Goal: Task Accomplishment & Management: Manage account settings

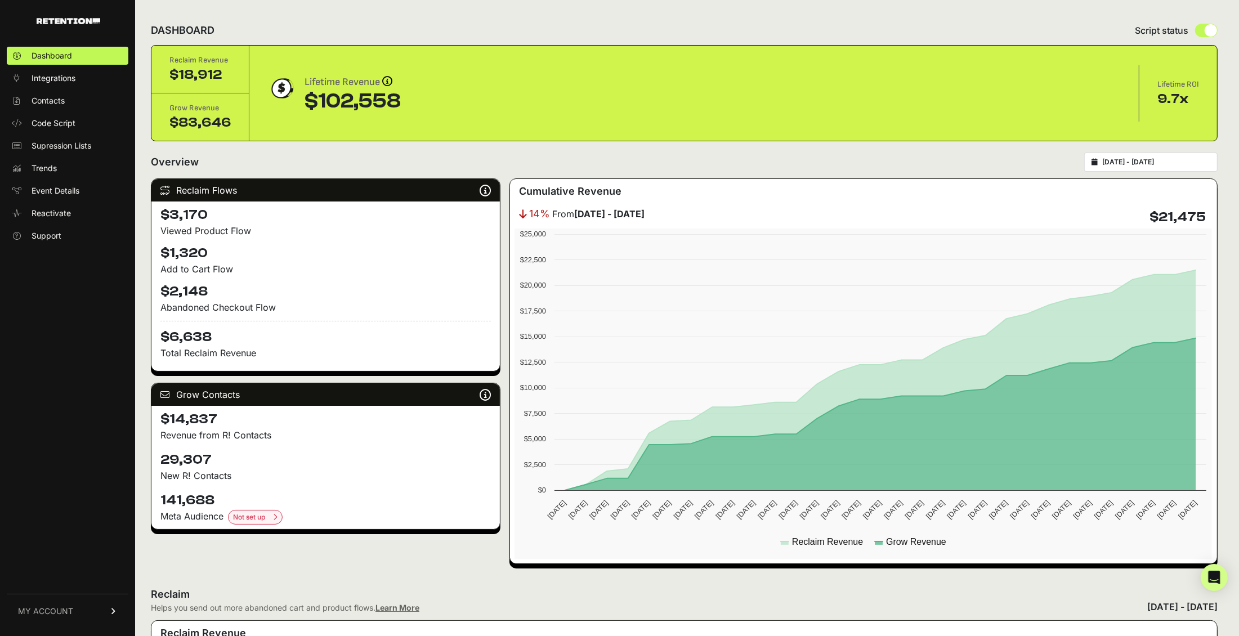
click at [66, 604] on link "MY ACCOUNT" at bounding box center [68, 611] width 122 height 34
click at [61, 506] on span "Account Details" at bounding box center [61, 506] width 58 height 11
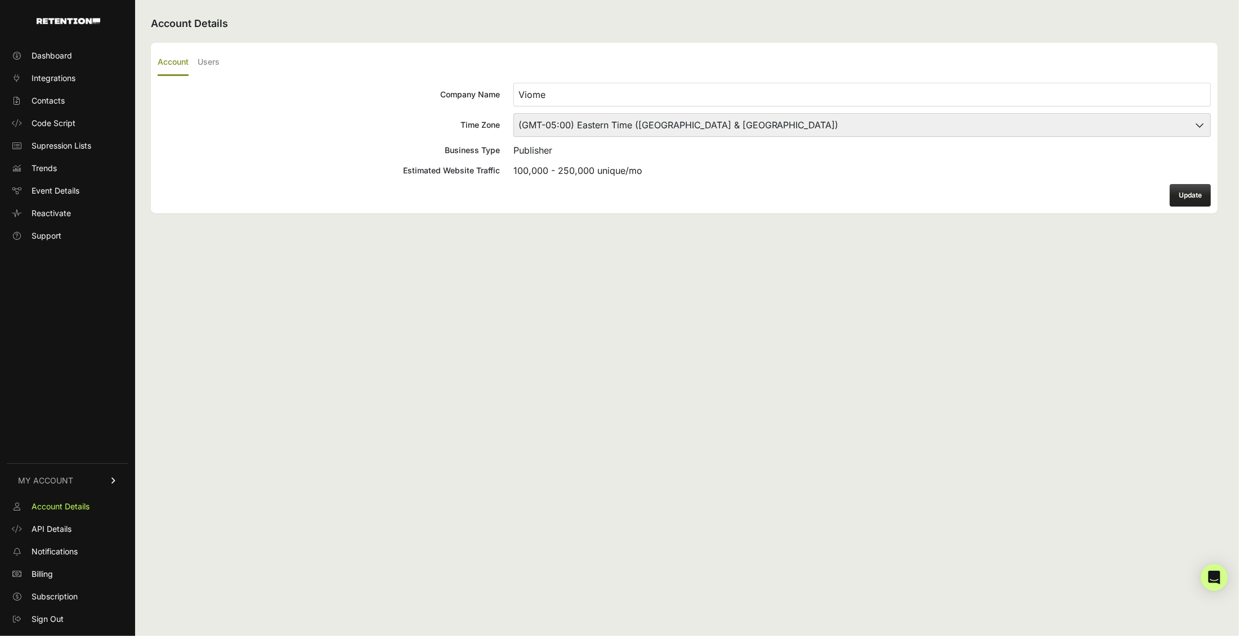
click at [222, 54] on ul "Account Users" at bounding box center [684, 63] width 1053 height 26
click at [214, 64] on label "Users" at bounding box center [209, 63] width 22 height 26
click at [0, 0] on input "Users" at bounding box center [0, 0] width 0 height 0
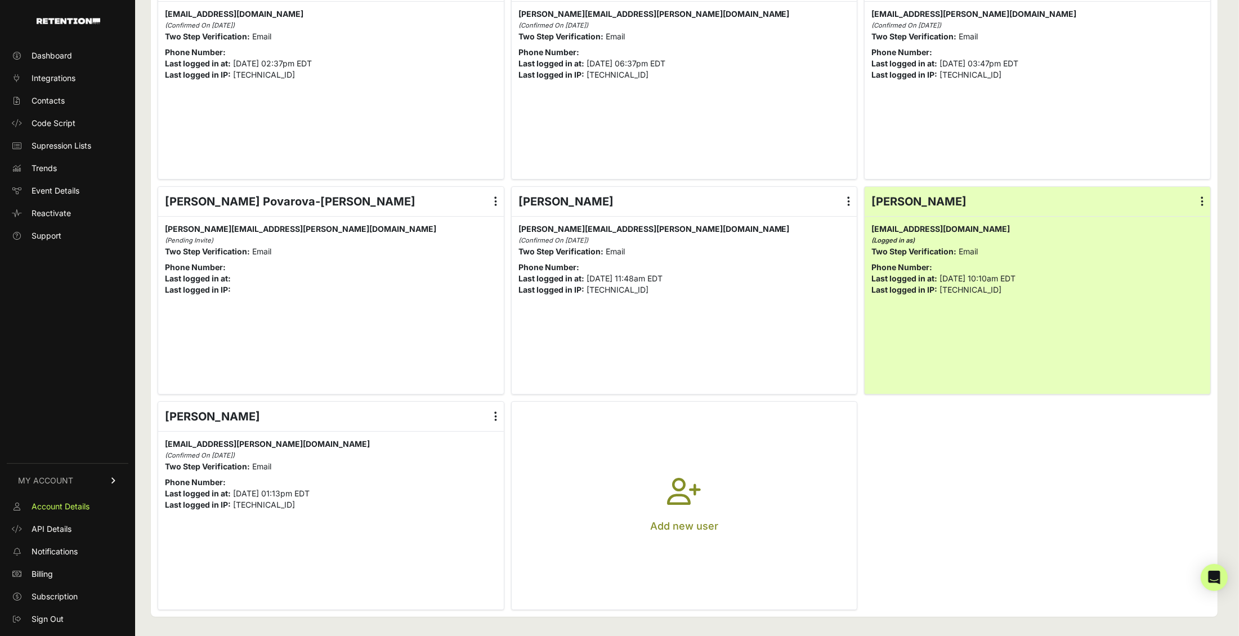
scroll to position [113, 0]
click at [663, 504] on button "Add new user" at bounding box center [685, 504] width 346 height 207
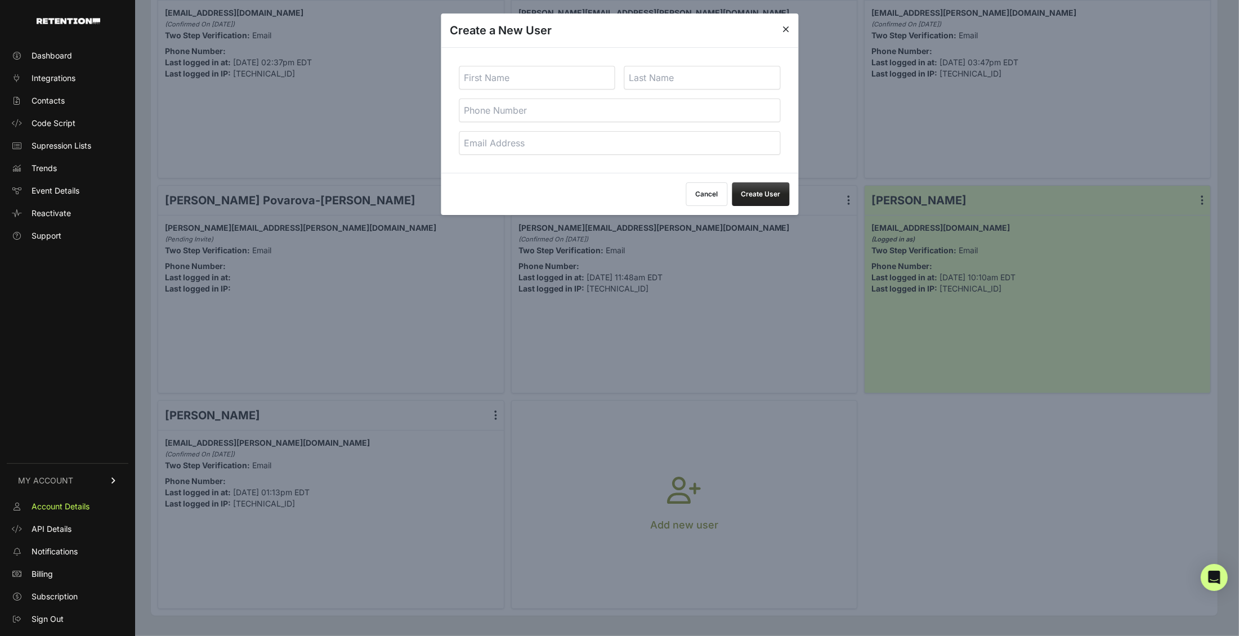
click at [546, 86] on input "text" at bounding box center [537, 78] width 156 height 24
type input "[PERSON_NAME]"
click at [546, 137] on input "email" at bounding box center [619, 143] width 321 height 24
paste input "[EMAIL_ADDRESS][PERSON_NAME][DOMAIN_NAME]"
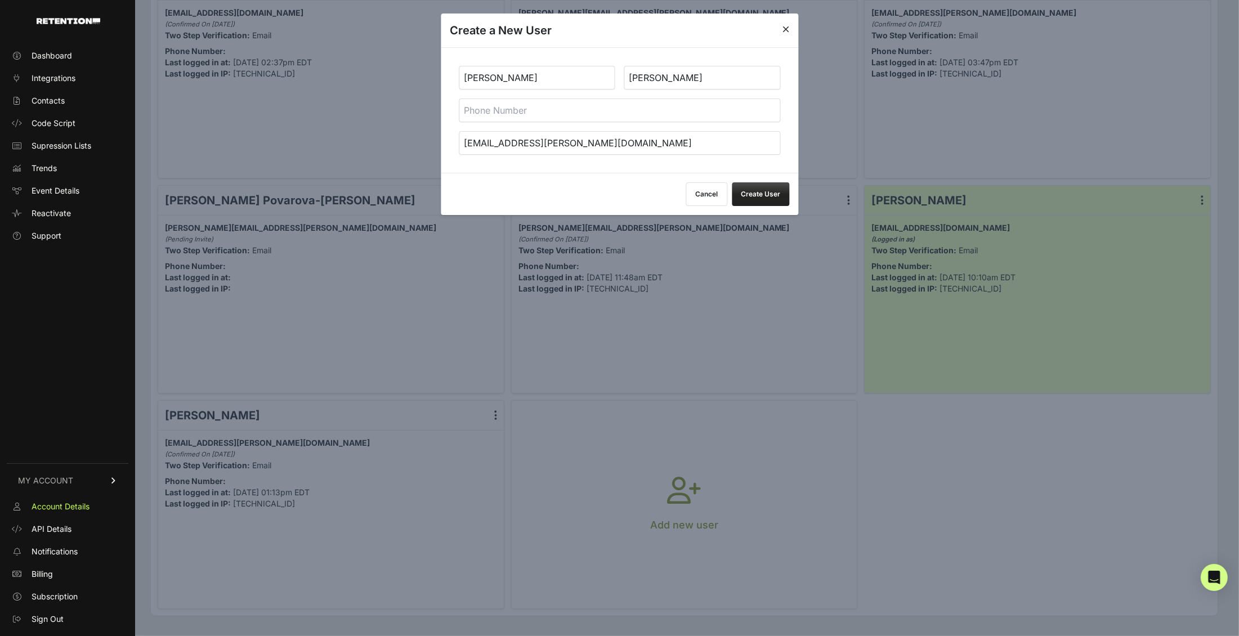
type input "[EMAIL_ADDRESS][PERSON_NAME][DOMAIN_NAME]"
click at [762, 201] on button "Create User" at bounding box center [760, 194] width 57 height 24
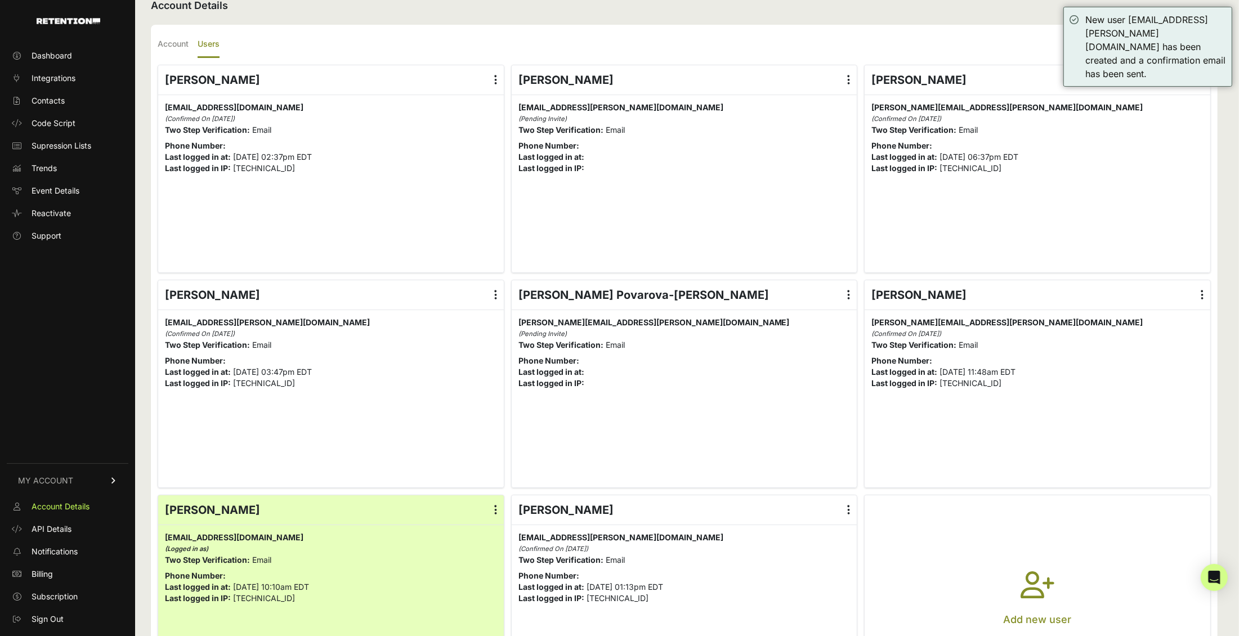
scroll to position [21, 0]
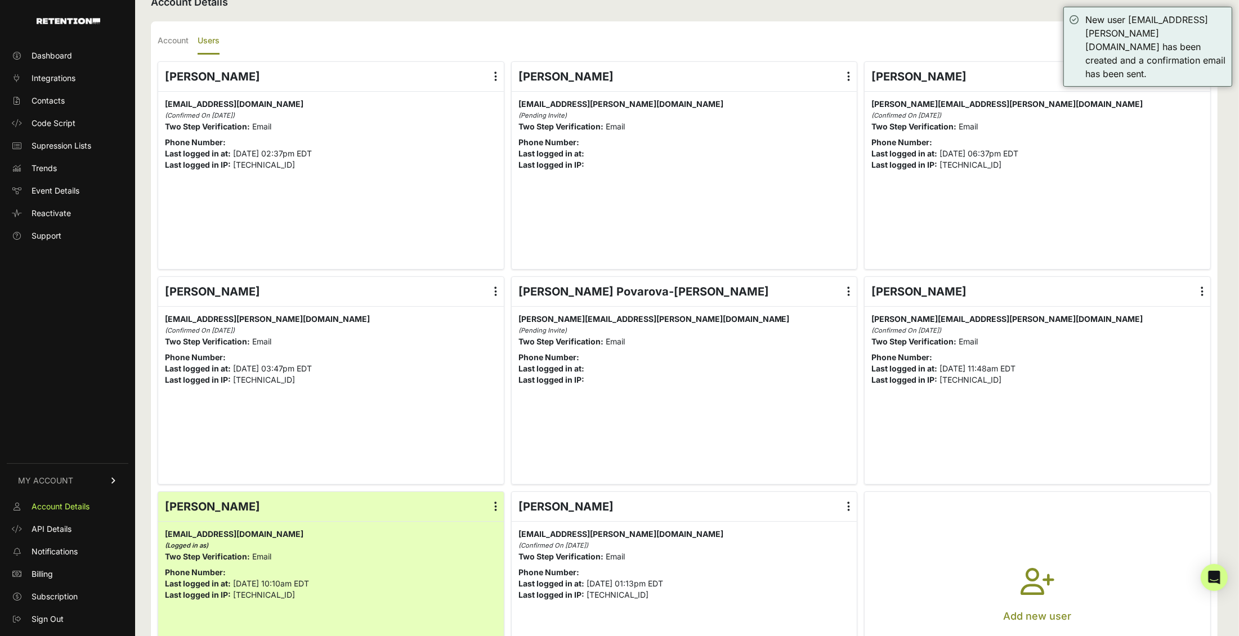
click at [854, 70] on label at bounding box center [848, 76] width 16 height 29
click at [0, 0] on input "radio" at bounding box center [0, 0] width 0 height 0
